Goal: Task Accomplishment & Management: Manage account settings

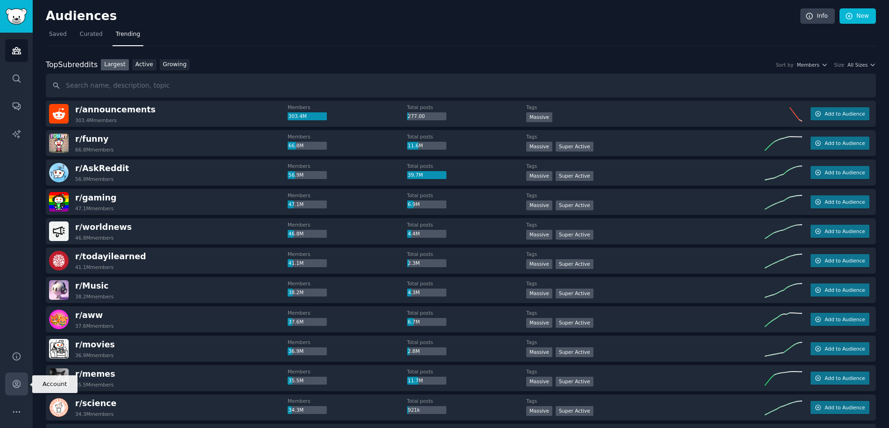
click at [20, 386] on icon "Sidebar" at bounding box center [17, 384] width 10 height 10
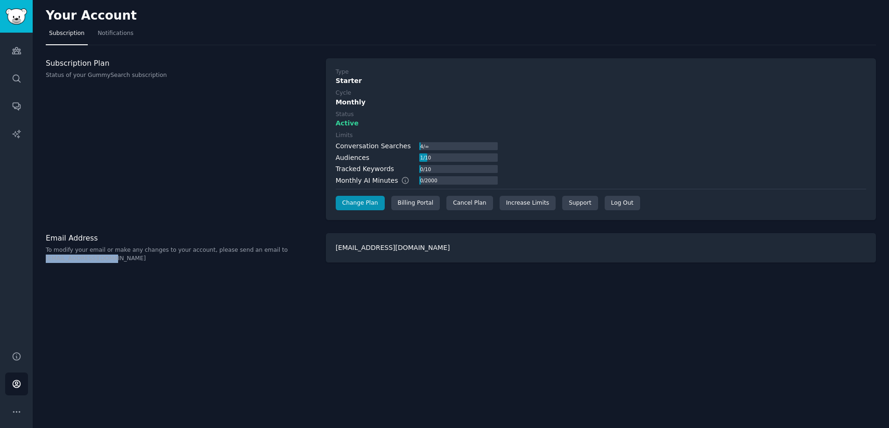
drag, startPoint x: 113, startPoint y: 260, endPoint x: 45, endPoint y: 258, distance: 68.2
click at [45, 258] on div "Your Account Subscription Notifications Subscription Plan Status of your GummyS…" at bounding box center [461, 214] width 856 height 428
click at [13, 414] on icon "Sidebar" at bounding box center [17, 412] width 10 height 10
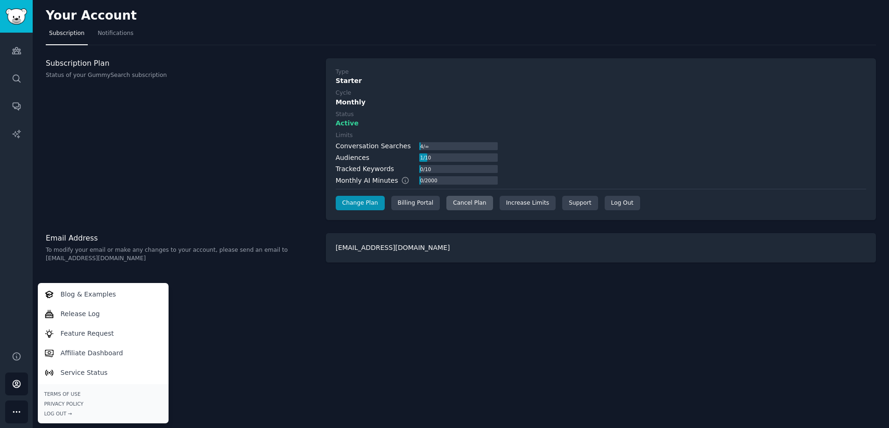
click at [453, 203] on div "Cancel Plan" at bounding box center [469, 203] width 46 height 15
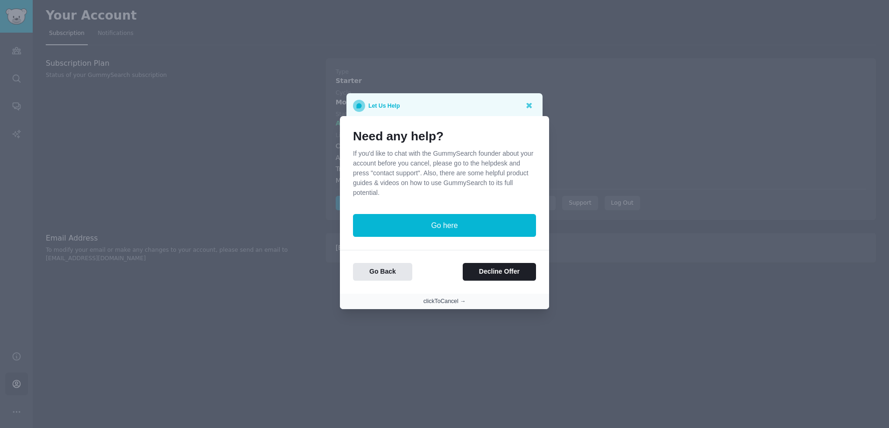
click at [454, 302] on button "clickToCancel →" at bounding box center [444, 302] width 42 height 8
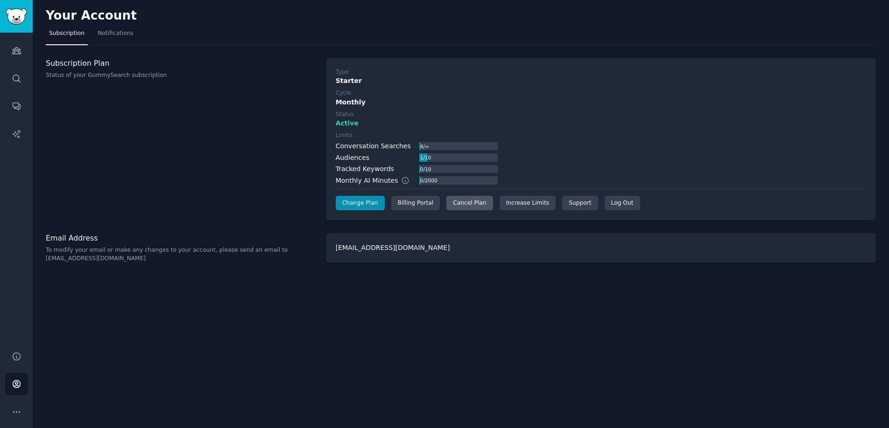
click at [474, 203] on div "Cancel Plan" at bounding box center [469, 203] width 46 height 15
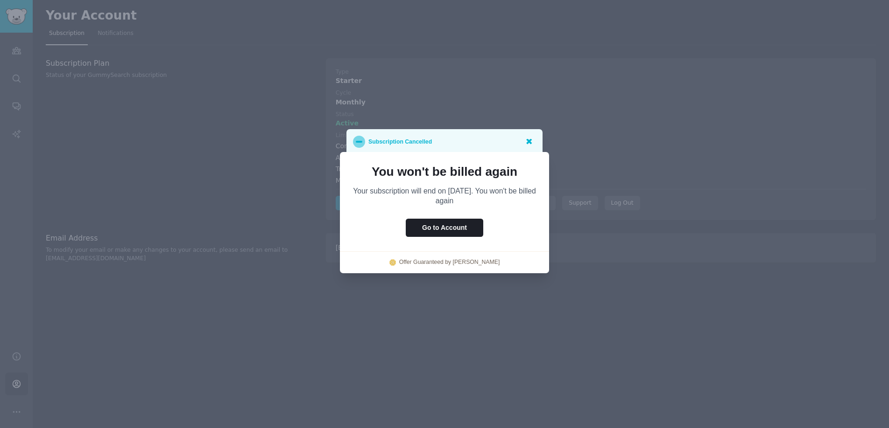
click at [526, 143] on icon at bounding box center [529, 142] width 6 height 6
